Goal: Navigation & Orientation: Find specific page/section

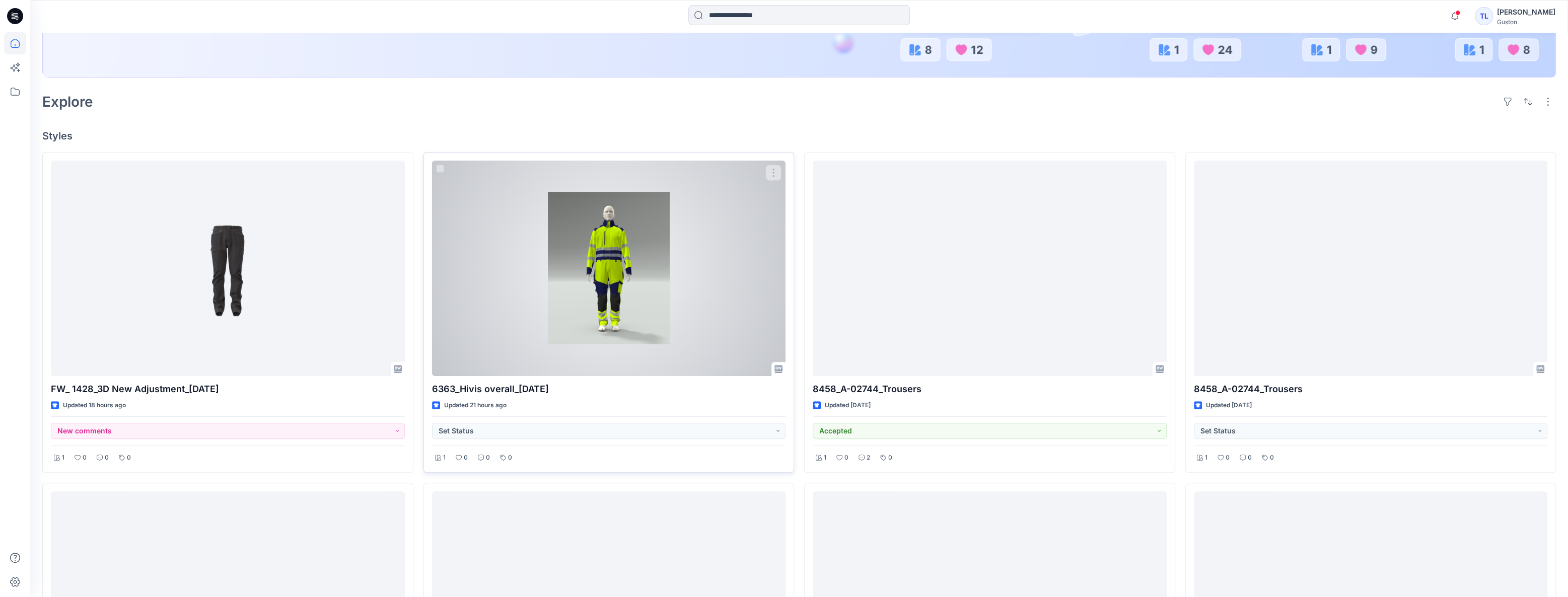
scroll to position [275, 0]
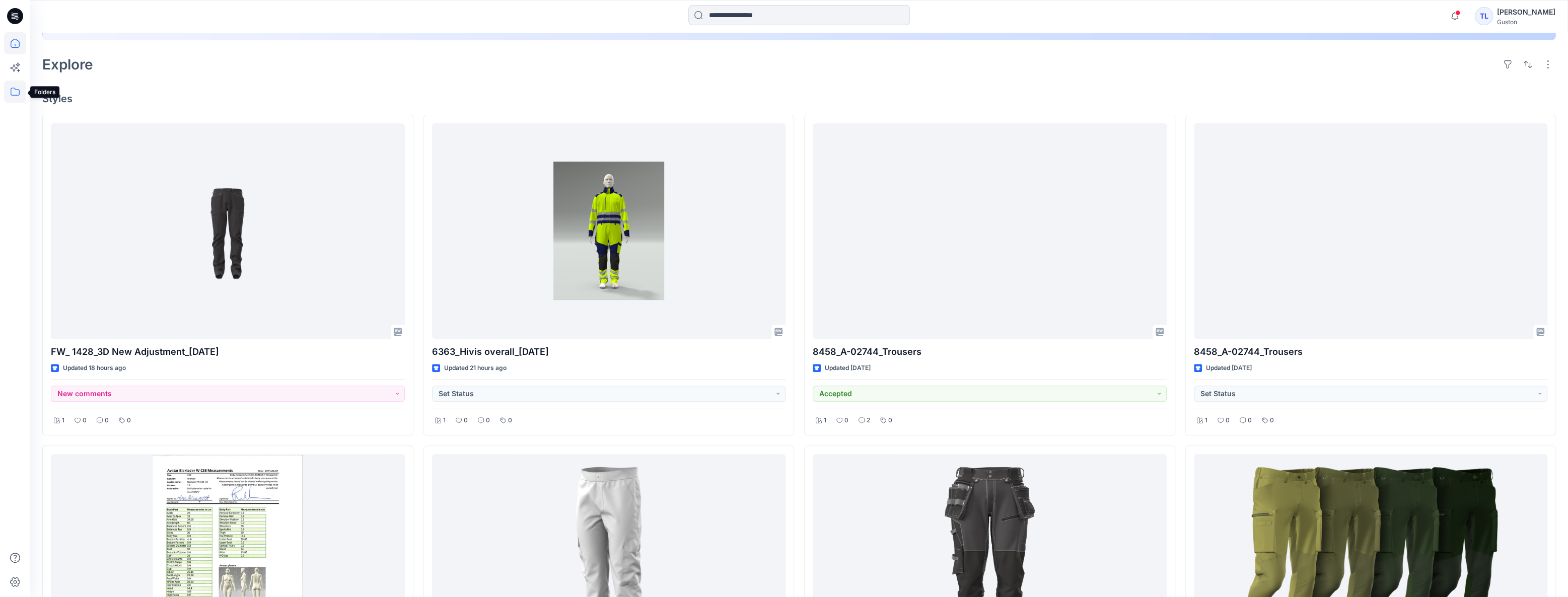
click at [14, 86] on icon at bounding box center [15, 92] width 22 height 22
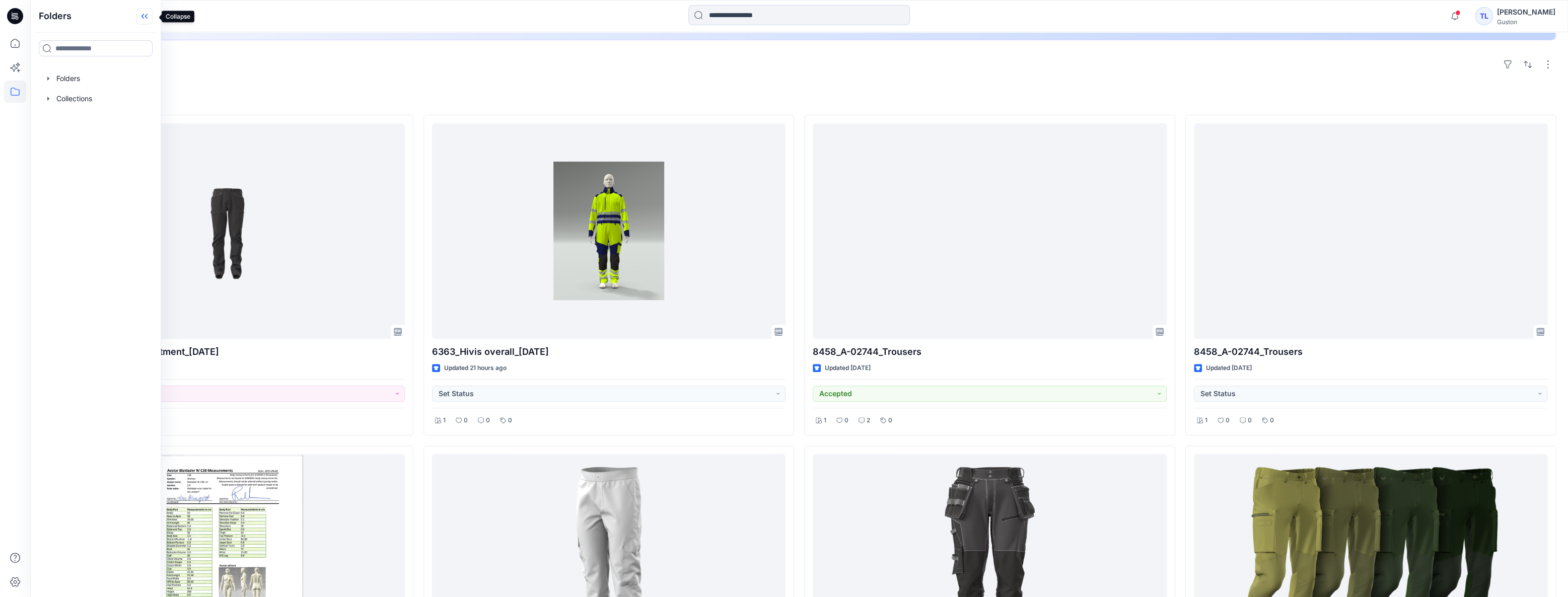
click at [146, 19] on icon at bounding box center [144, 16] width 16 height 17
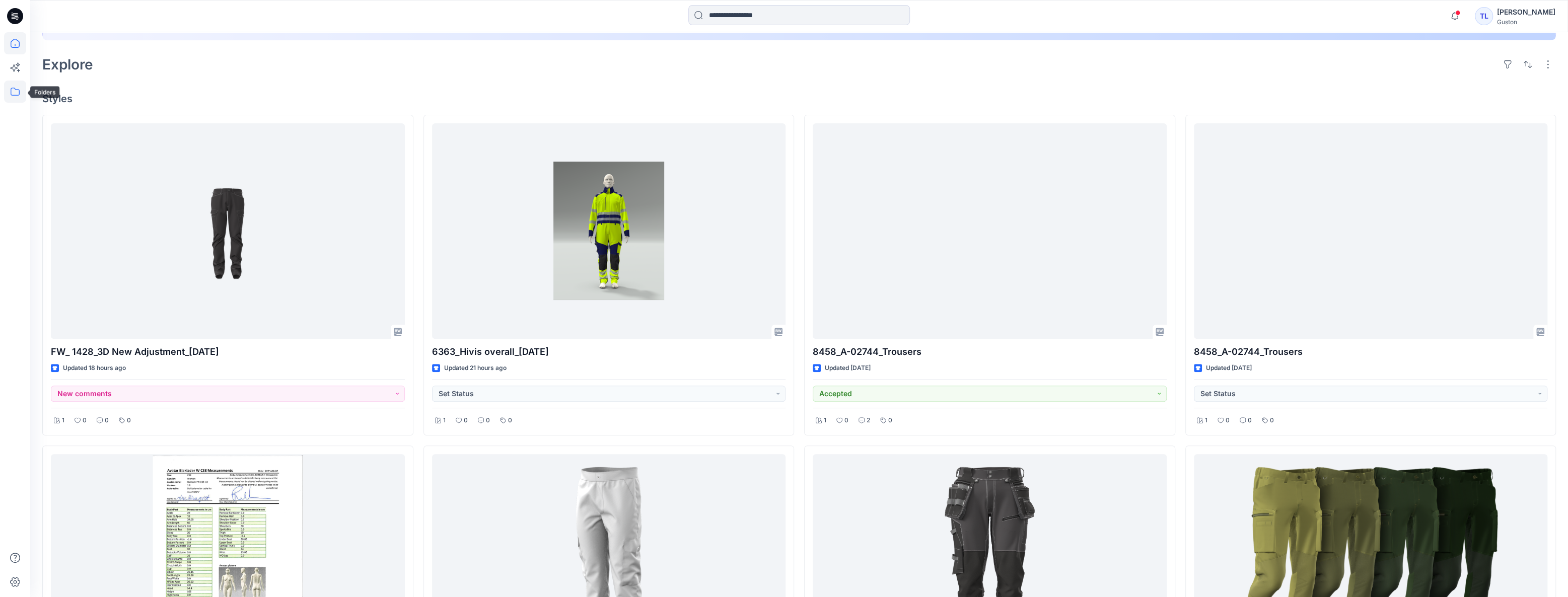
click at [23, 92] on icon at bounding box center [15, 92] width 22 height 22
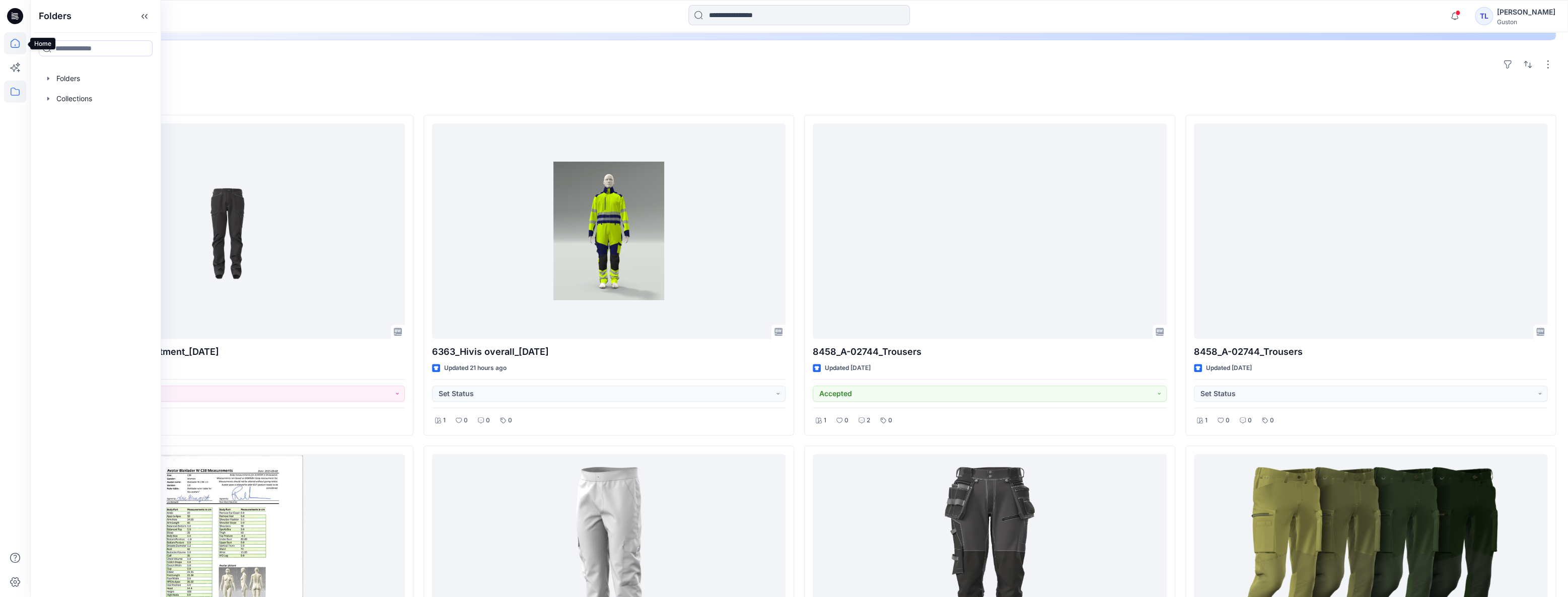
click at [12, 46] on icon at bounding box center [15, 43] width 22 height 22
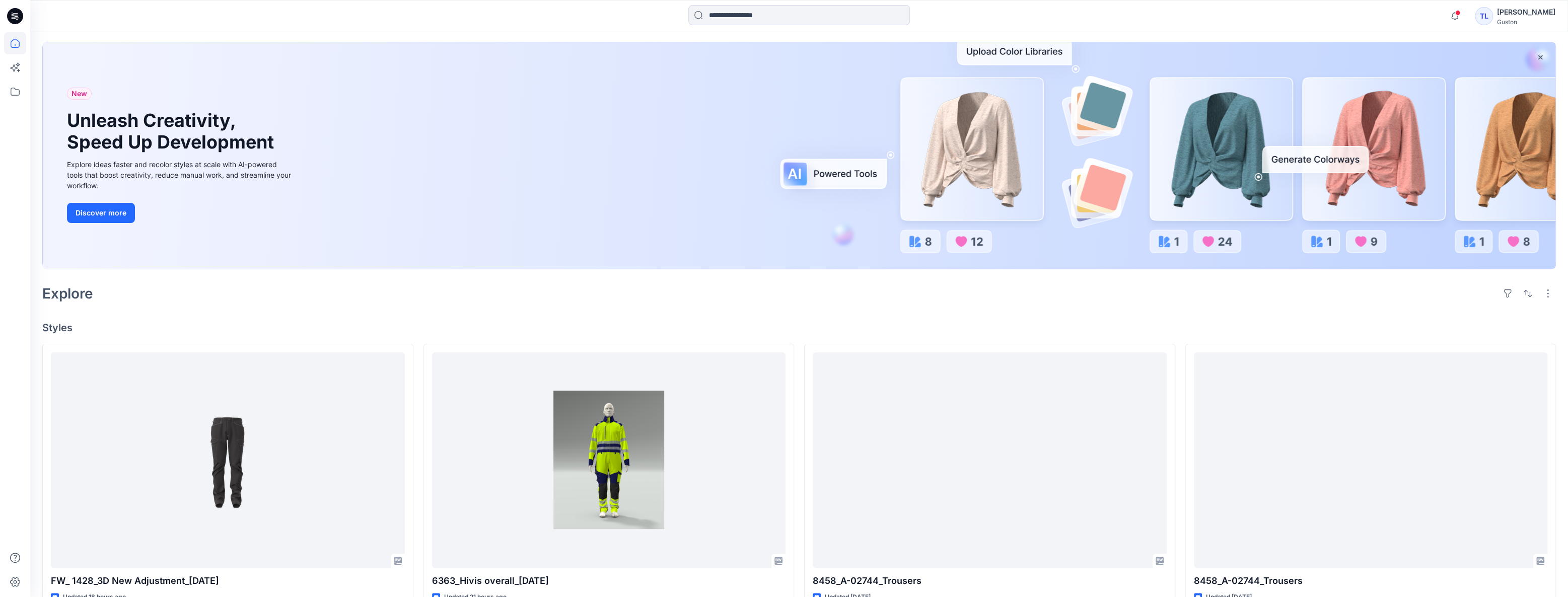
scroll to position [0, 0]
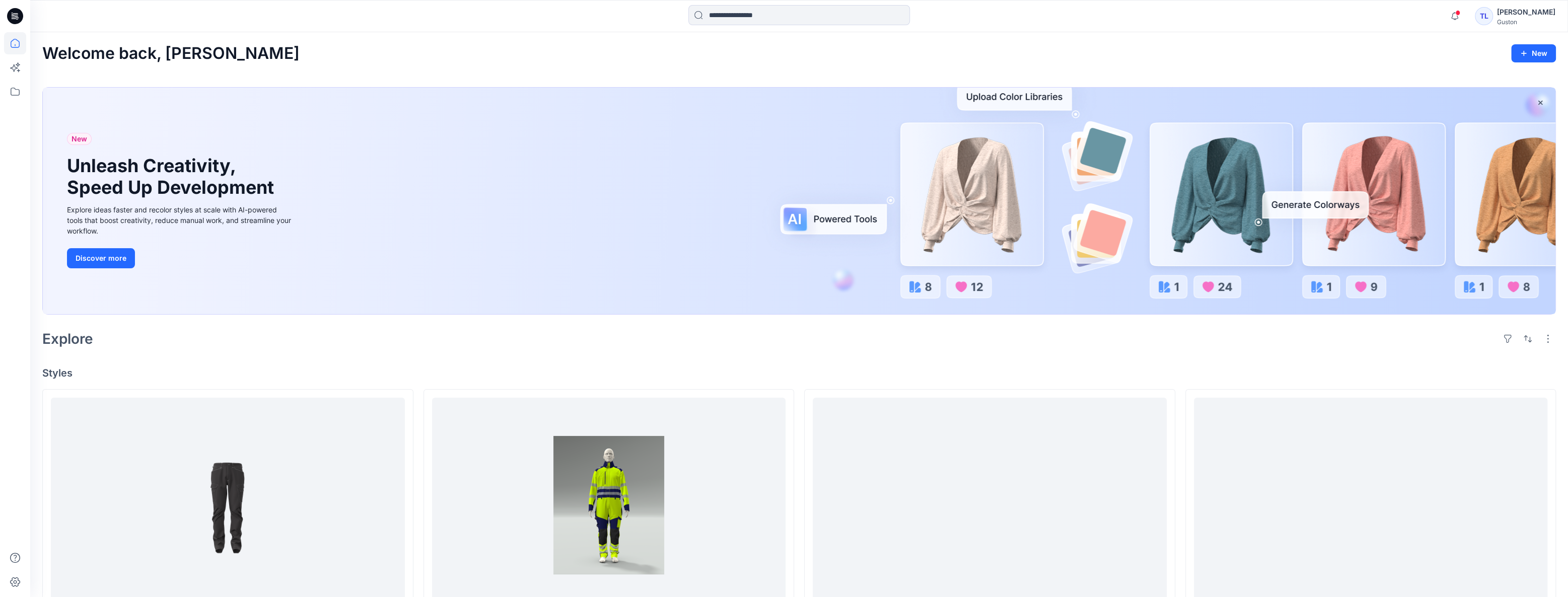
click at [545, 25] on div "Guston" at bounding box center [1526, 22] width 59 height 7
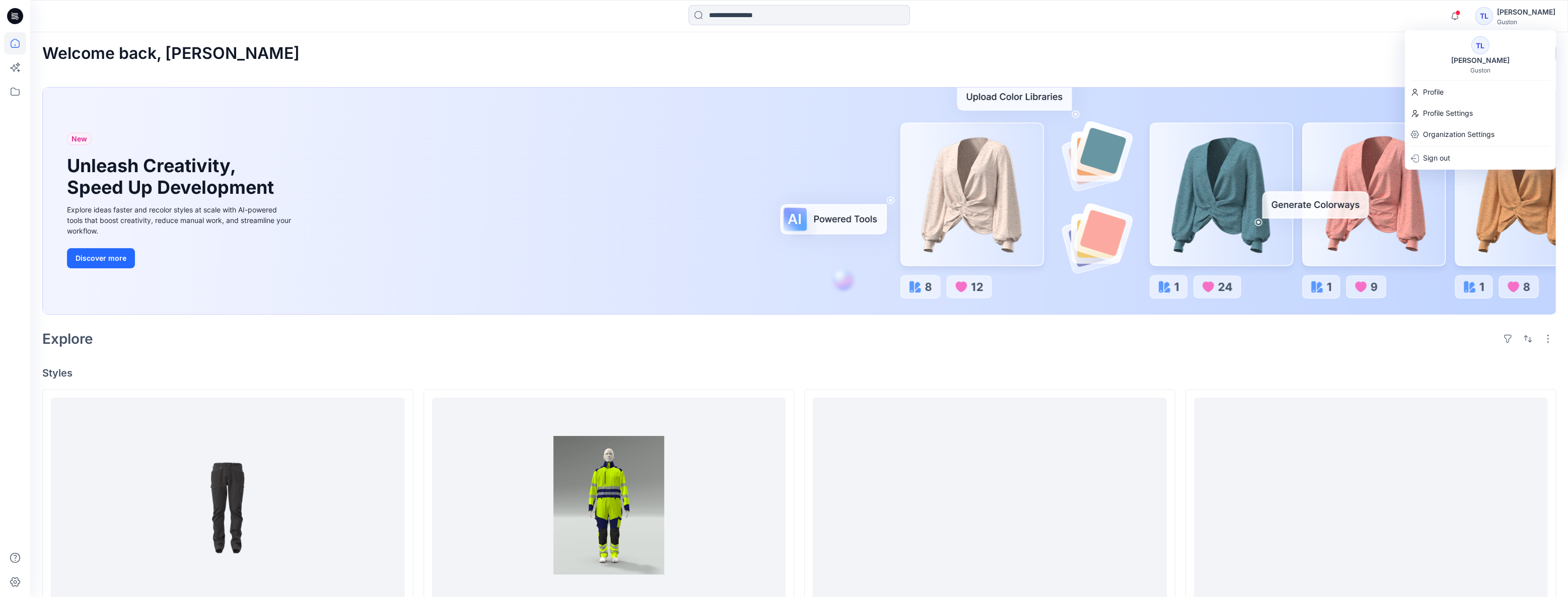
click at [545, 15] on div "[PERSON_NAME]" at bounding box center [1526, 12] width 59 height 12
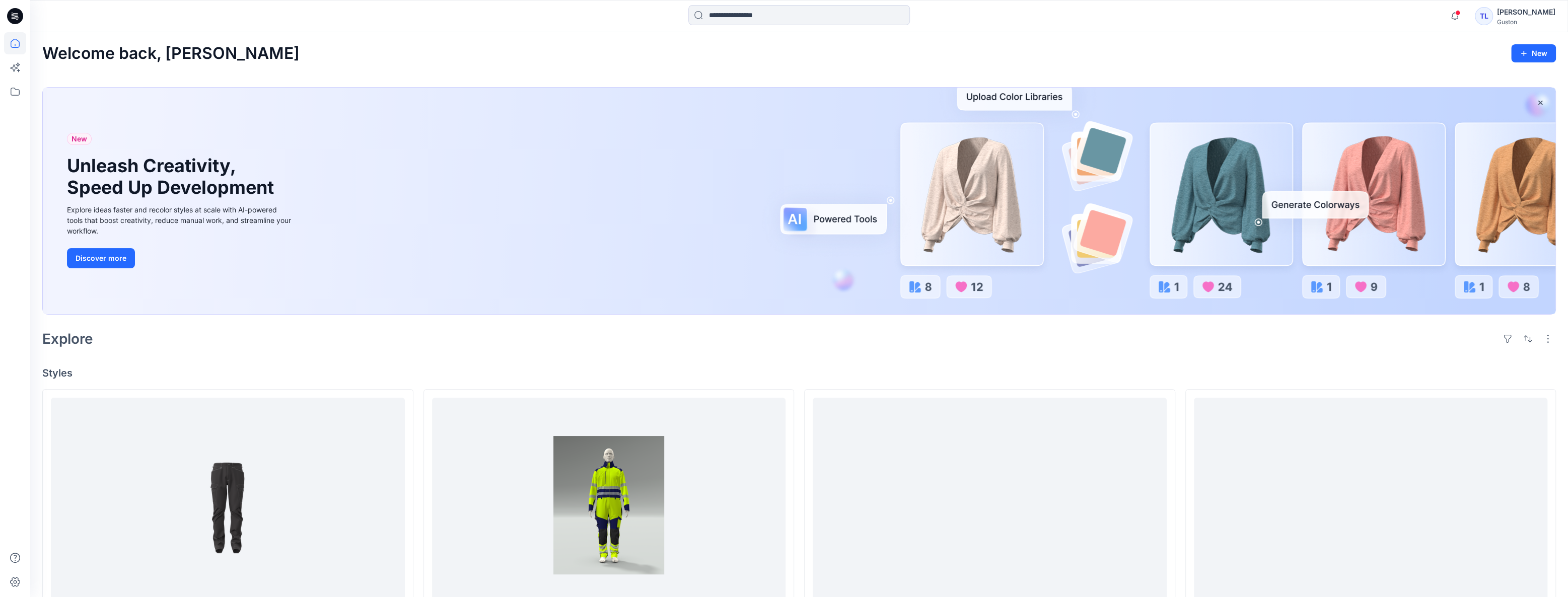
click at [545, 15] on div "[PERSON_NAME]" at bounding box center [1526, 12] width 59 height 12
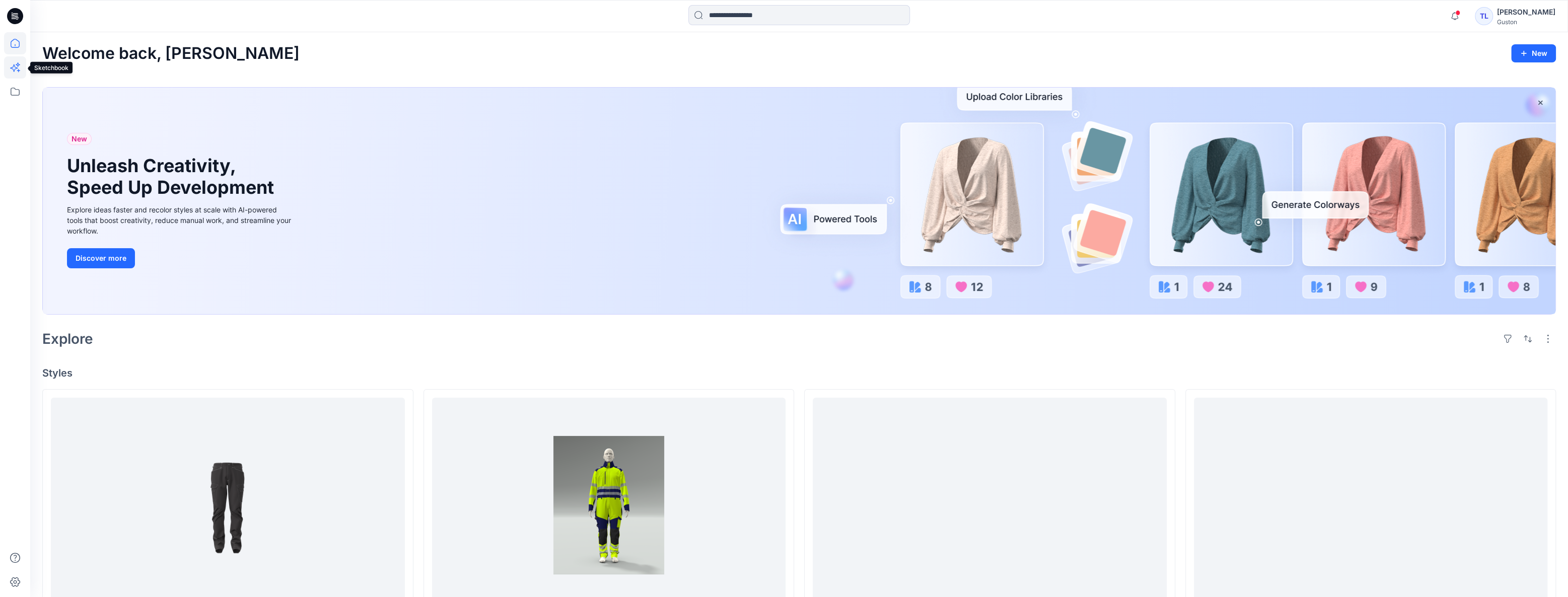
click at [17, 69] on icon at bounding box center [15, 67] width 22 height 22
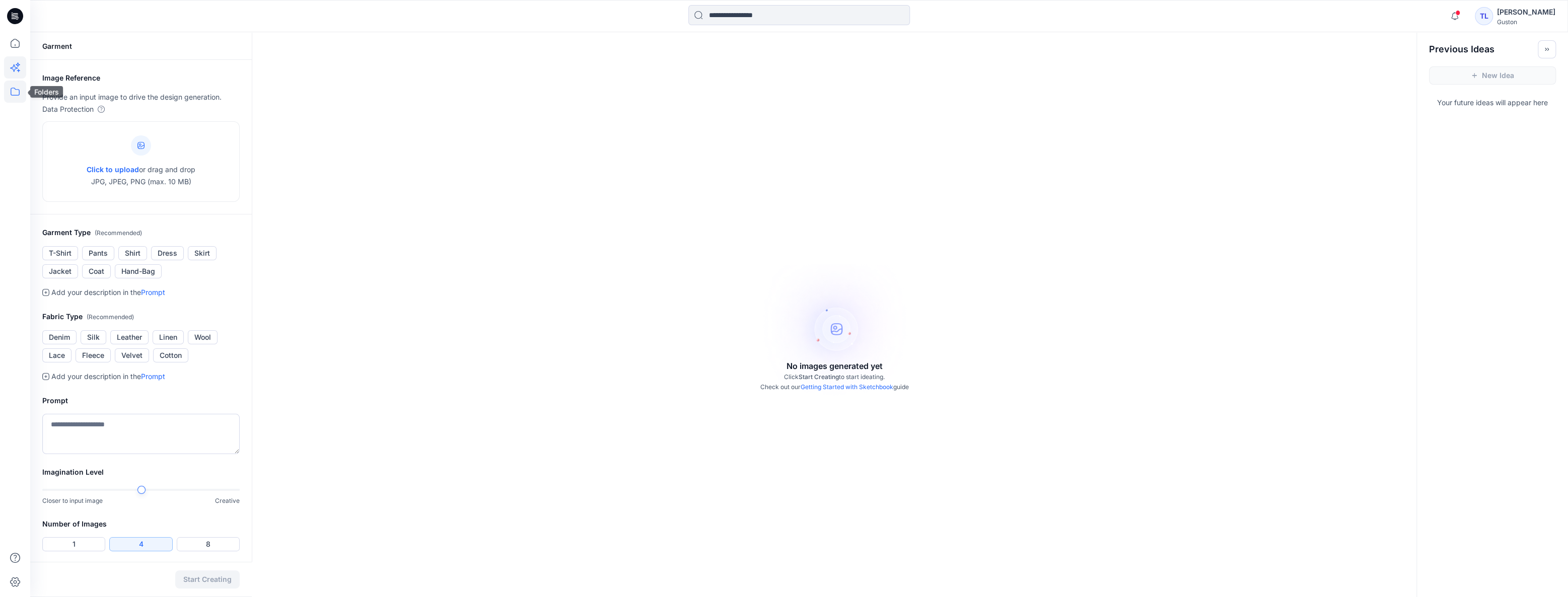
click at [14, 89] on icon at bounding box center [15, 92] width 22 height 22
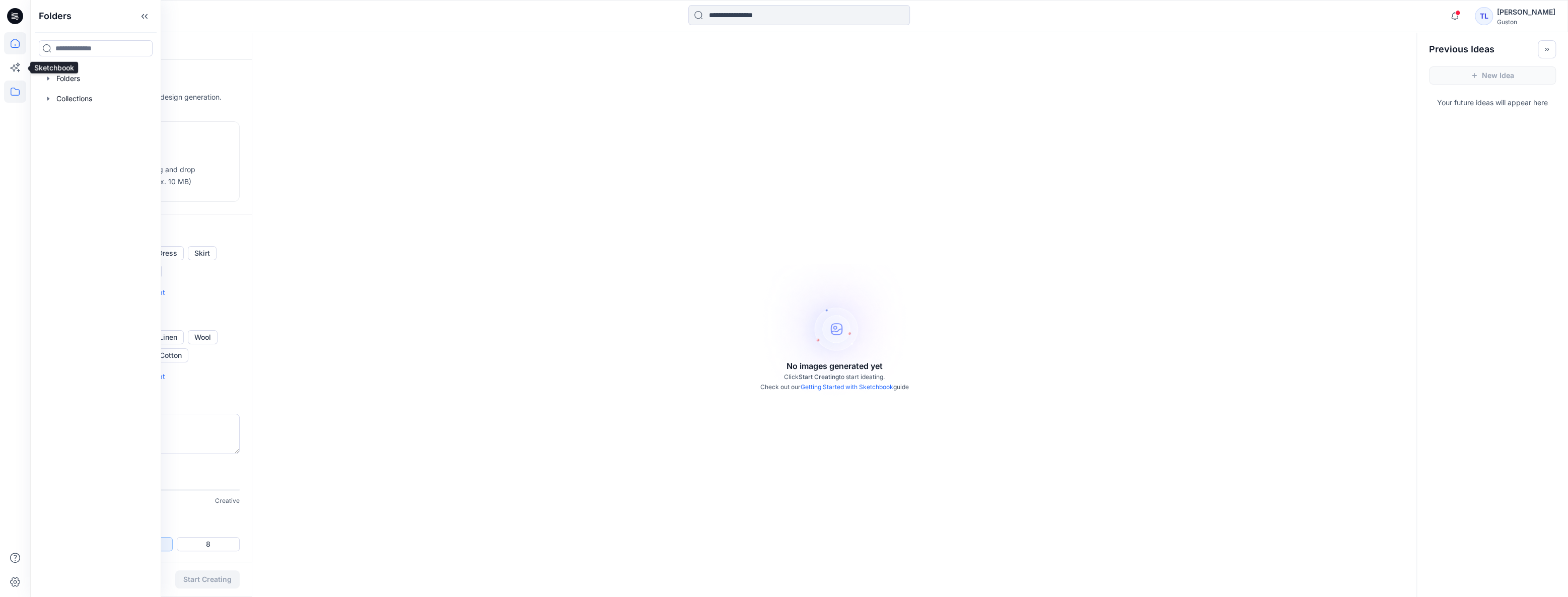
click at [14, 49] on icon at bounding box center [15, 43] width 22 height 22
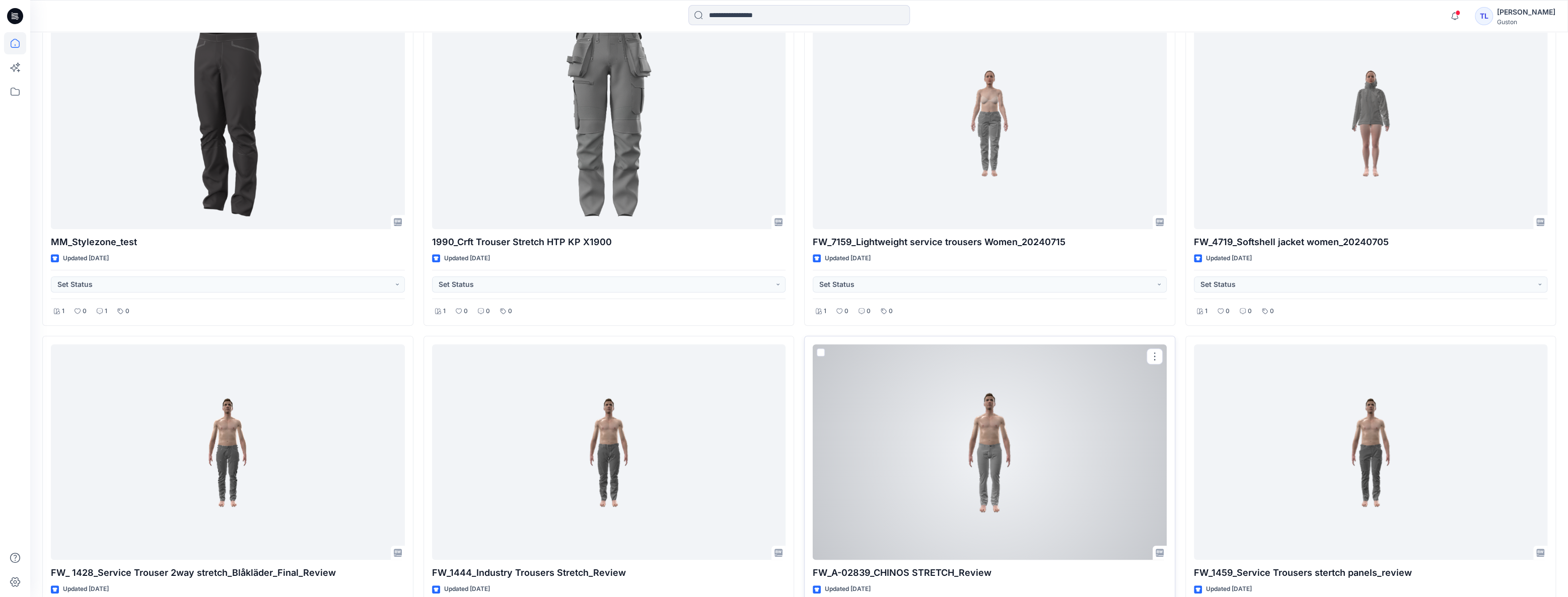
scroll to position [9215, 0]
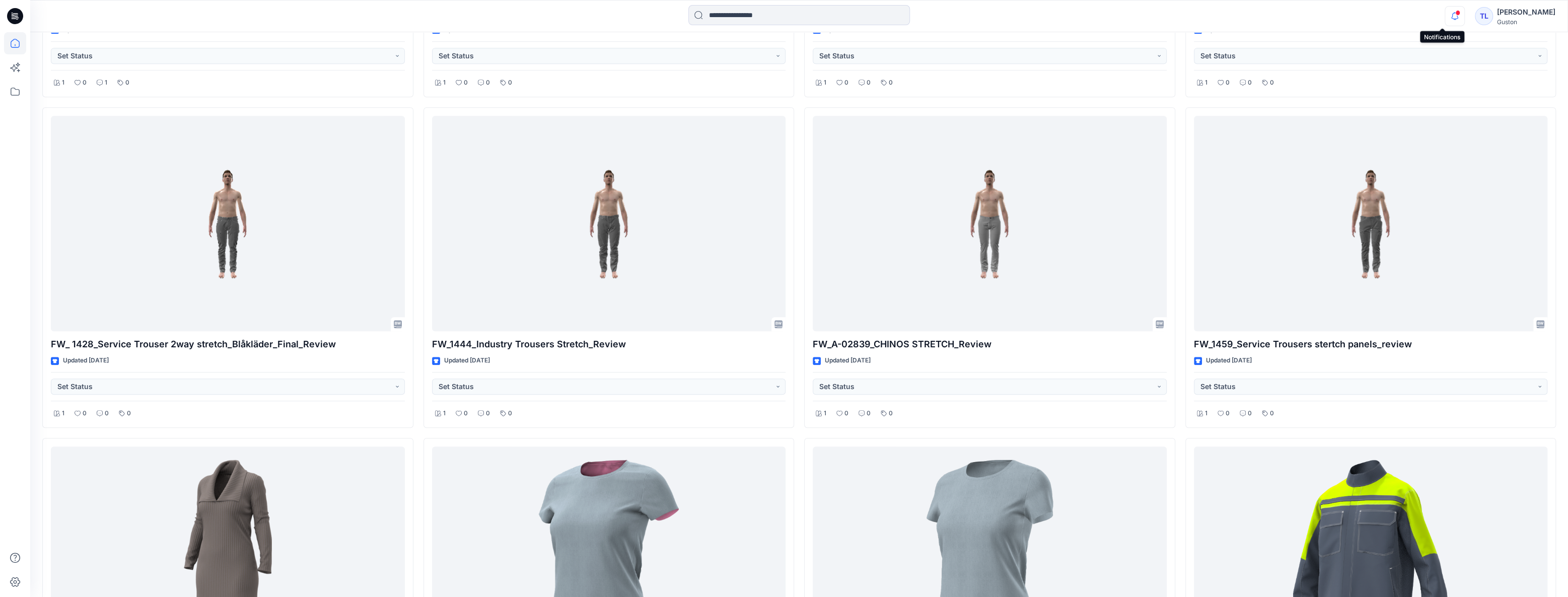
click at [545, 18] on icon "button" at bounding box center [1455, 15] width 19 height 20
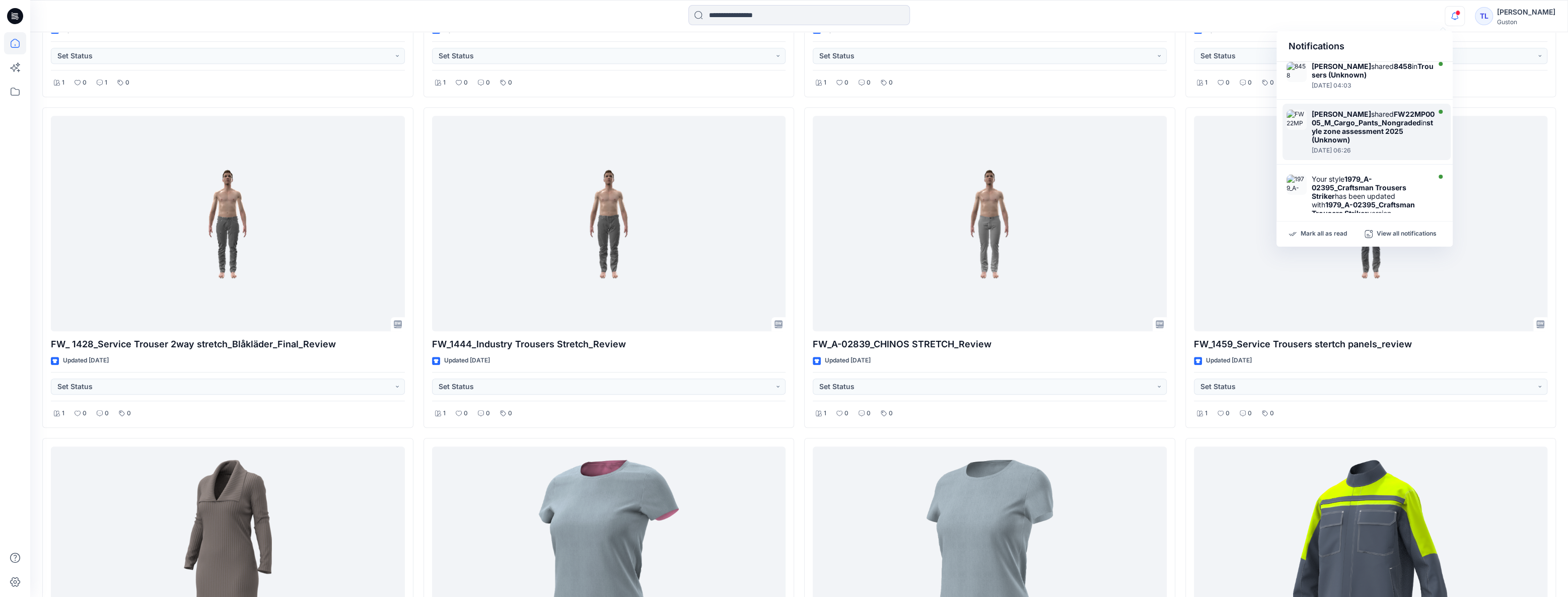
scroll to position [333, 0]
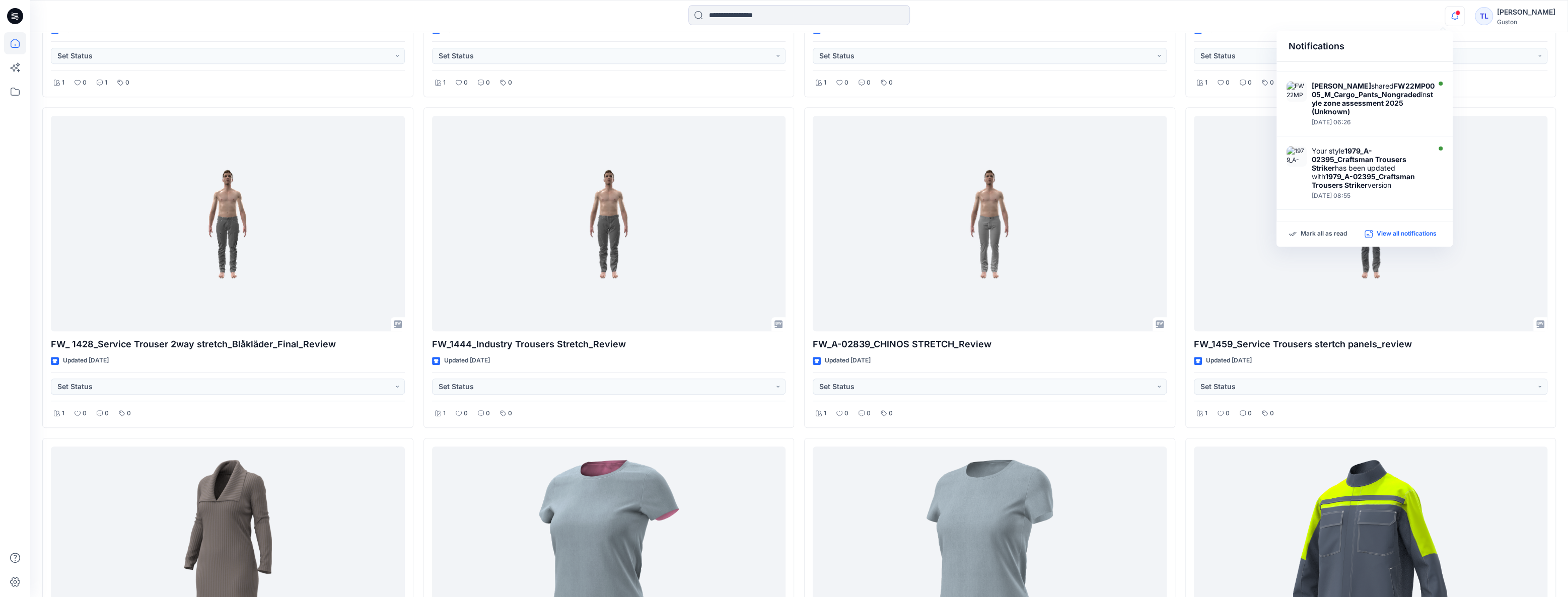
click at [545, 234] on p "View all notifications" at bounding box center [1407, 234] width 60 height 9
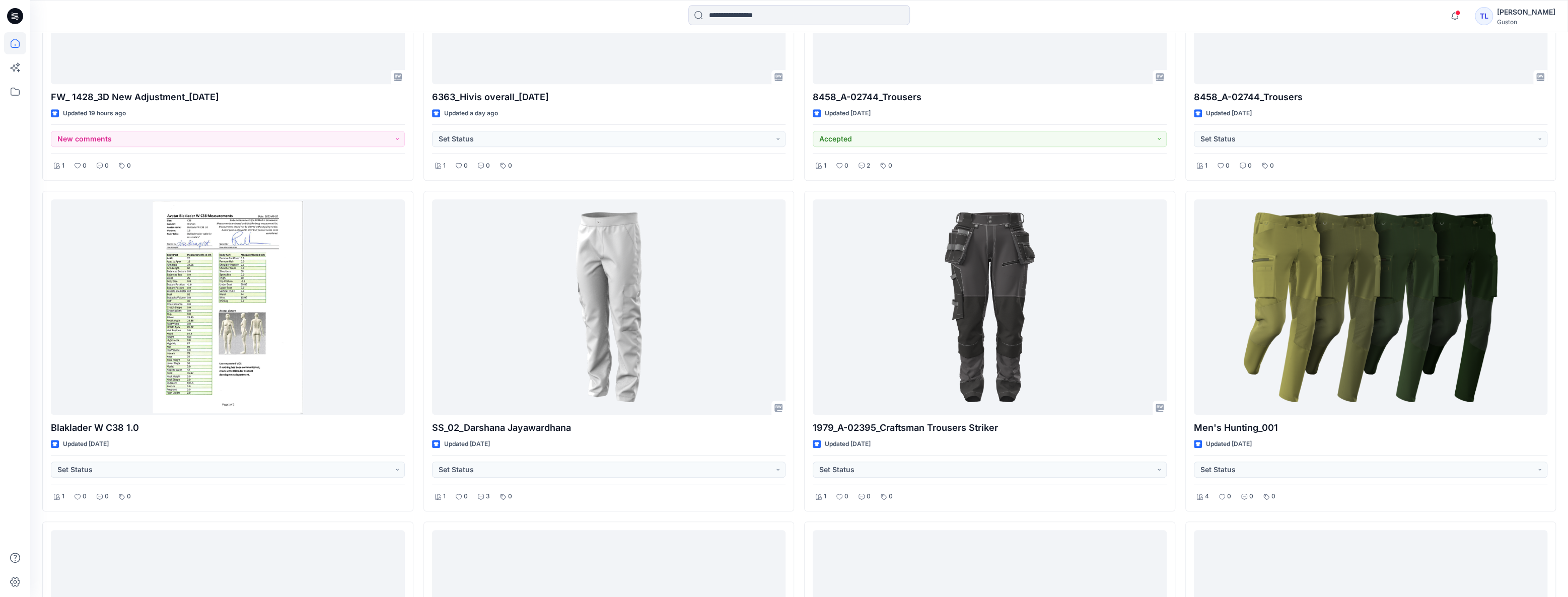
scroll to position [475, 0]
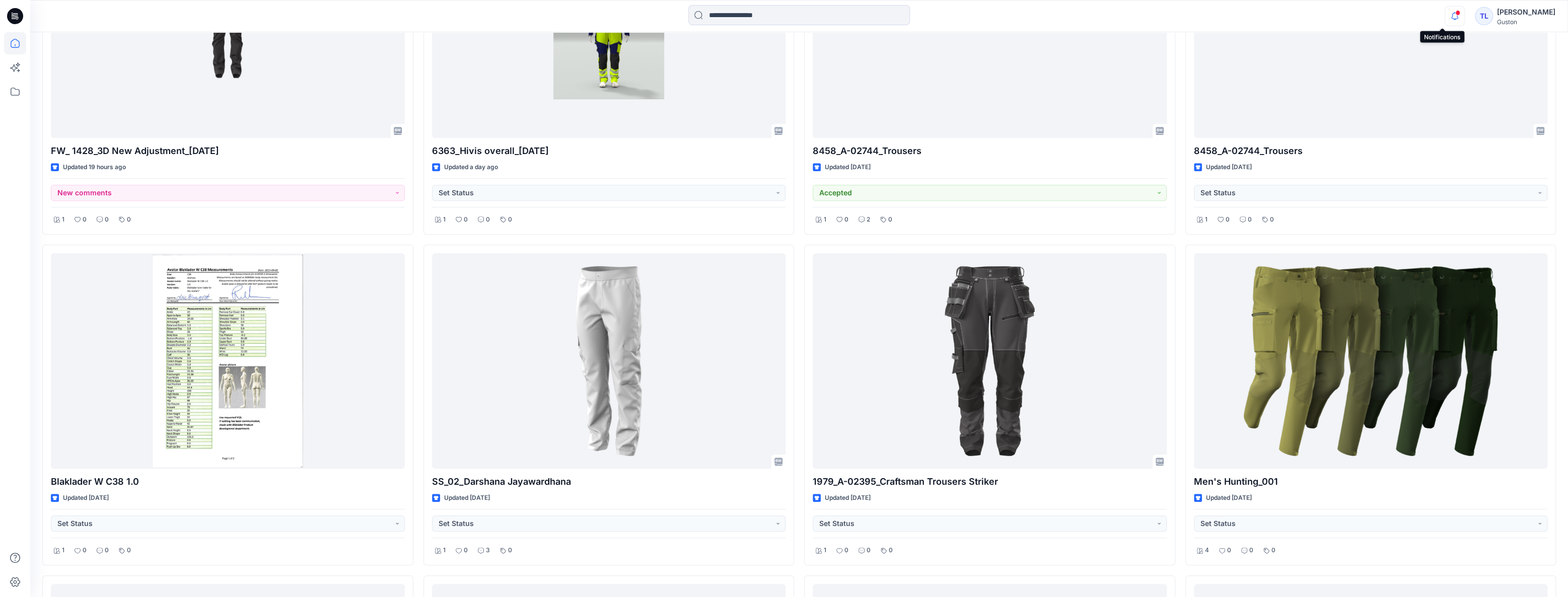
click at [545, 15] on icon "button" at bounding box center [1455, 15] width 19 height 20
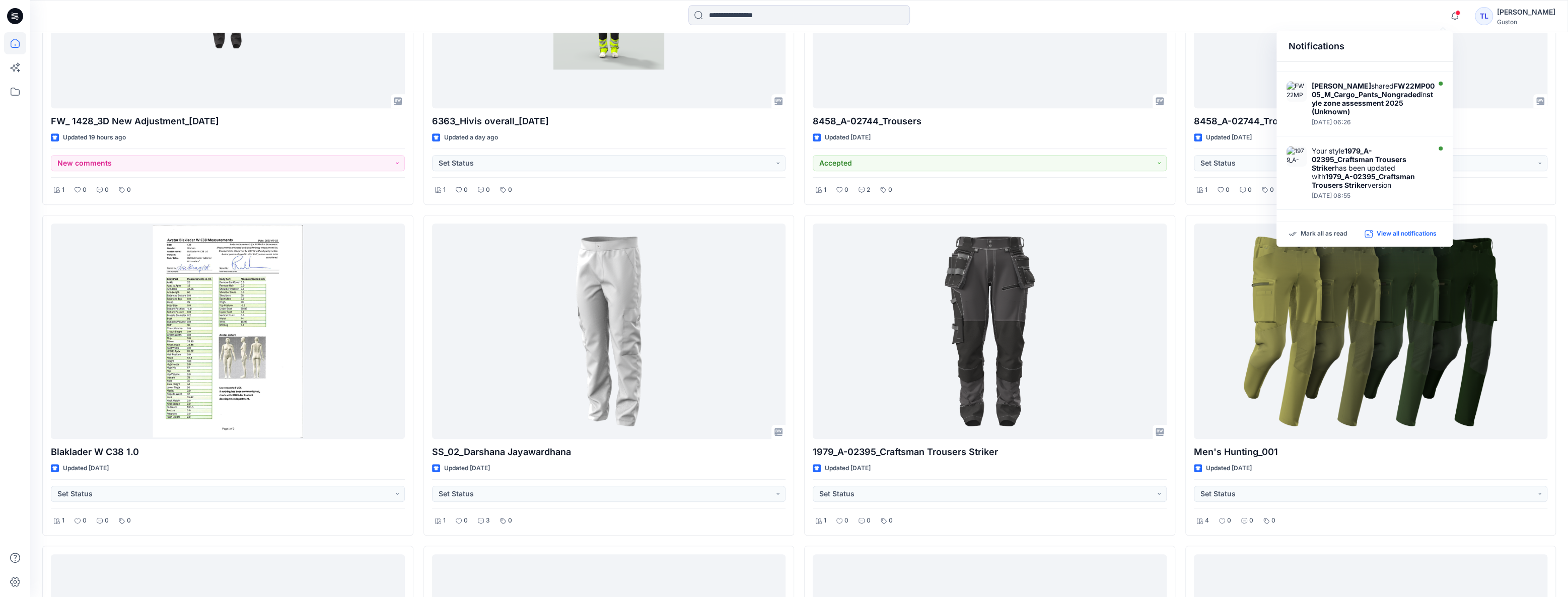
scroll to position [521, 0]
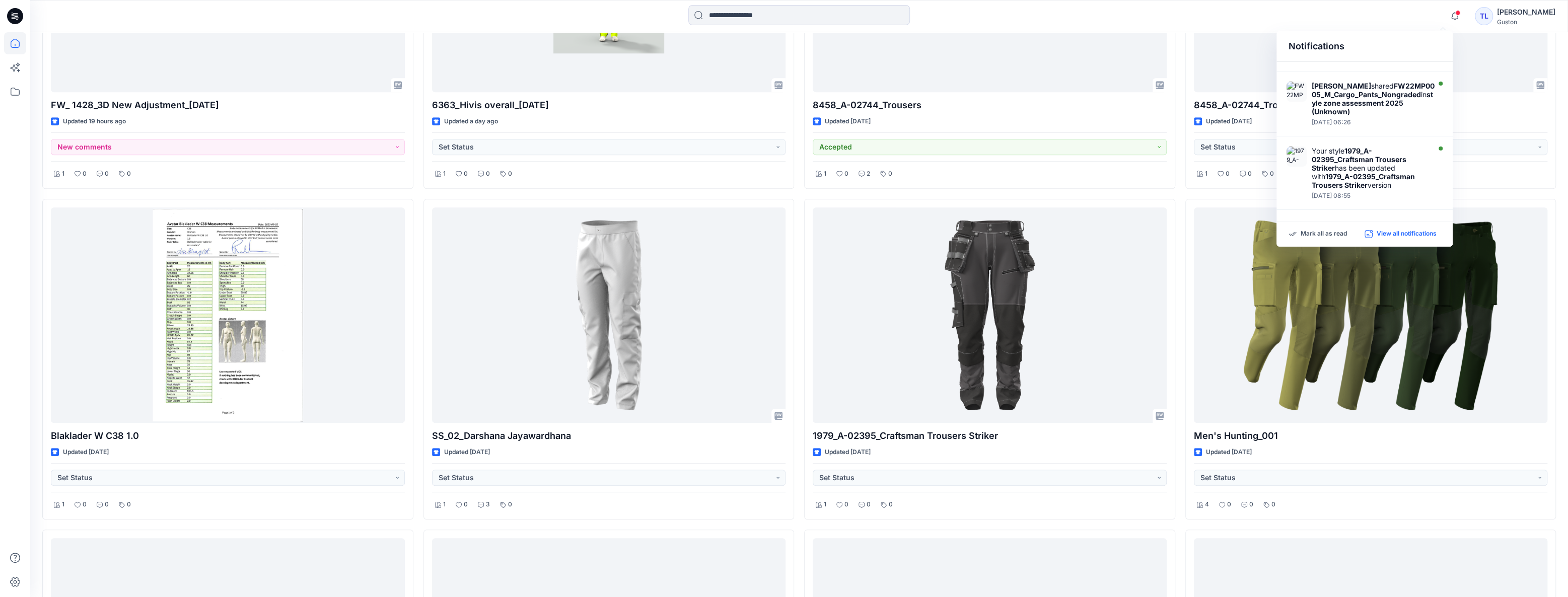
click at [545, 232] on p "View all notifications" at bounding box center [1407, 234] width 60 height 9
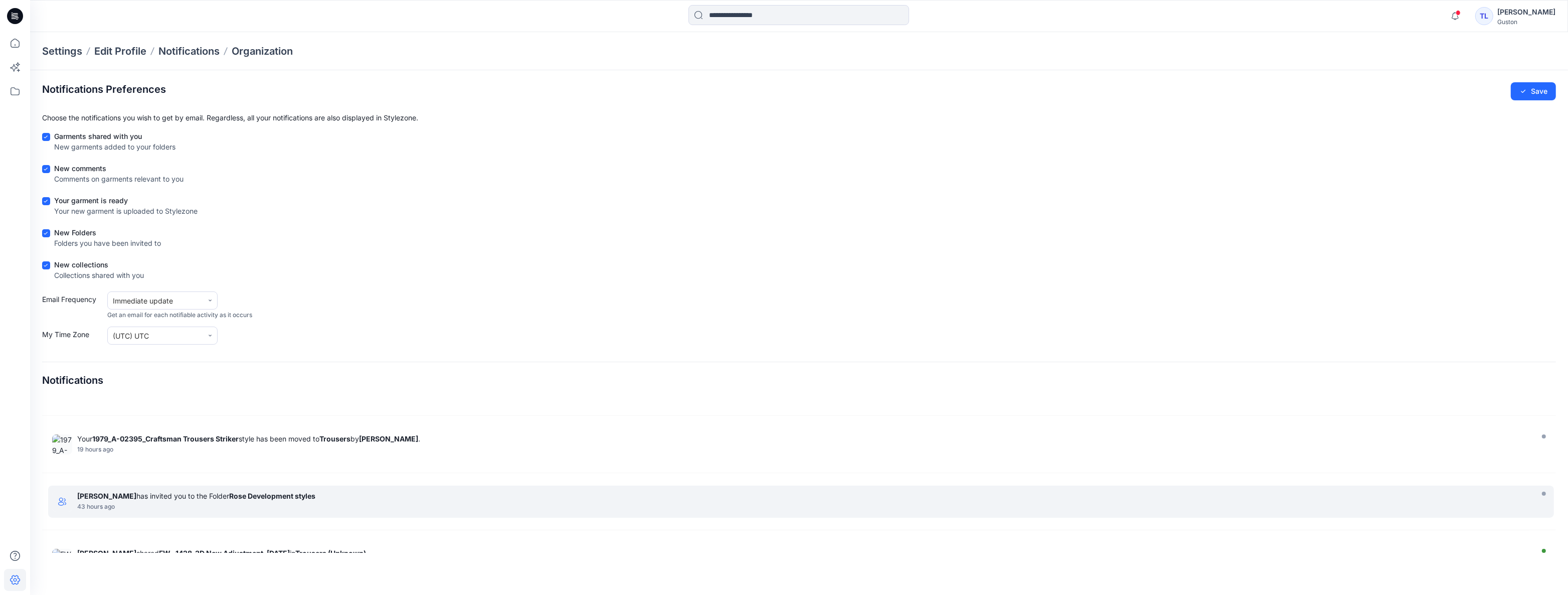
scroll to position [45, 0]
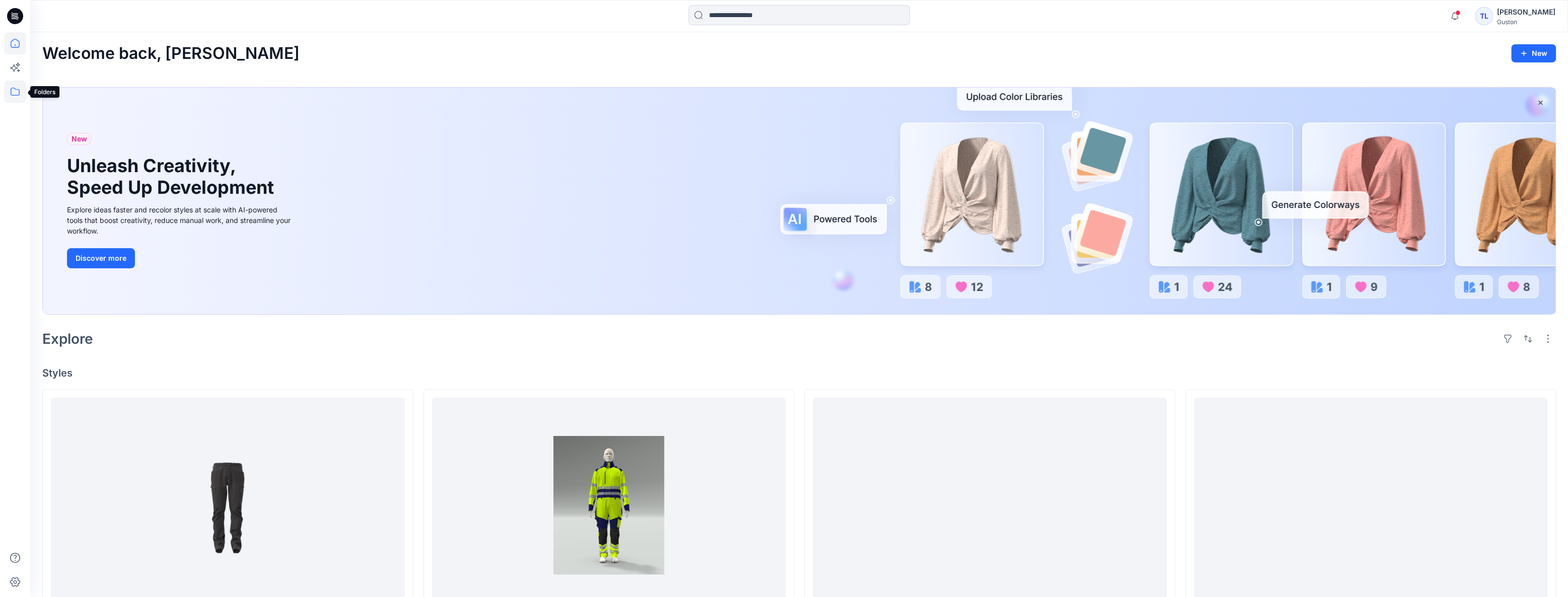
click at [18, 94] on icon at bounding box center [15, 92] width 22 height 22
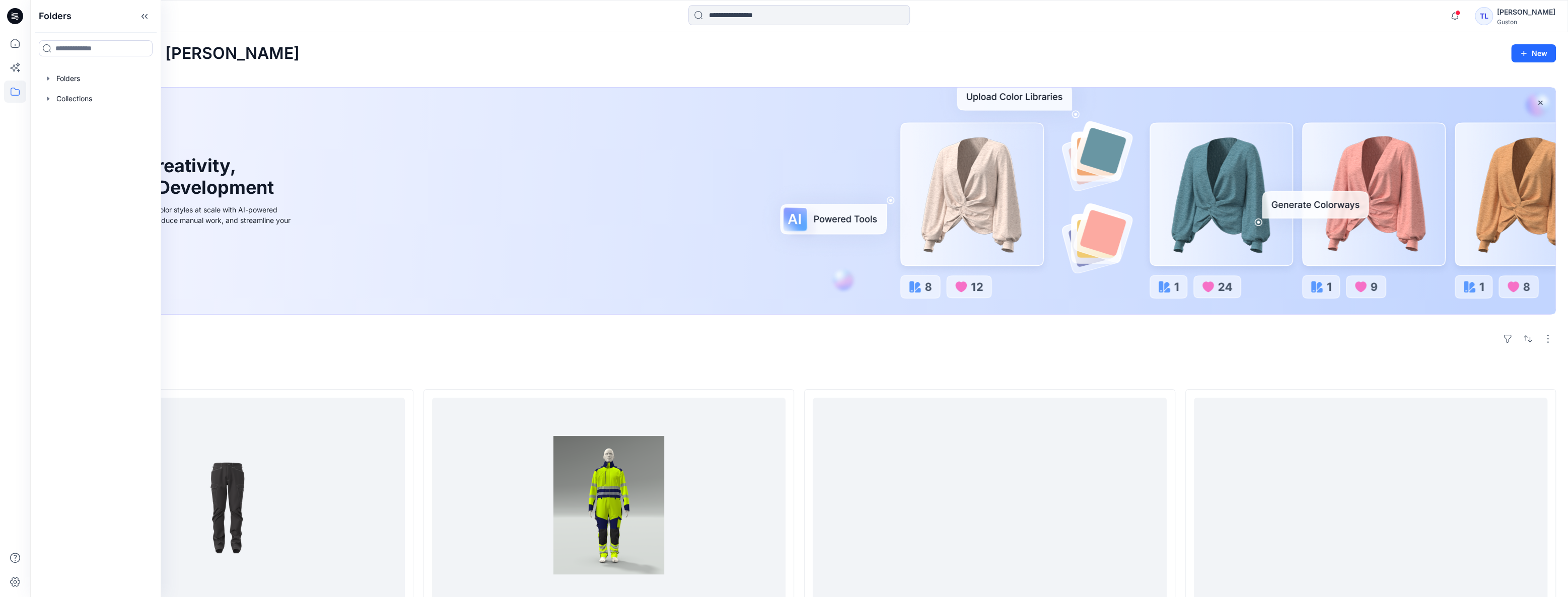
click at [502, 346] on div "Explore" at bounding box center [799, 338] width 1514 height 24
